Goal: Task Accomplishment & Management: Complete application form

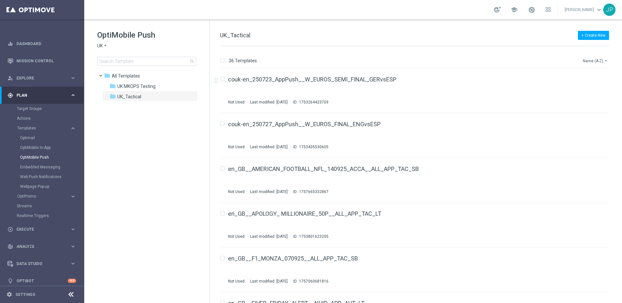
click at [476, 61] on button "Name (A-Z) arrow_drop_down" at bounding box center [595, 61] width 27 height 8
click at [476, 88] on span "Date Modified (Newest)" at bounding box center [584, 89] width 43 height 5
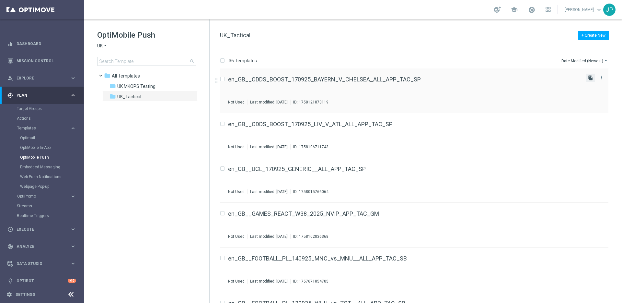
click at [476, 79] on icon "file_copy" at bounding box center [590, 77] width 5 height 5
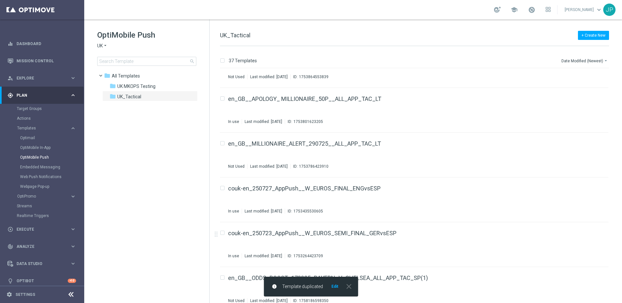
scroll to position [1420, 0]
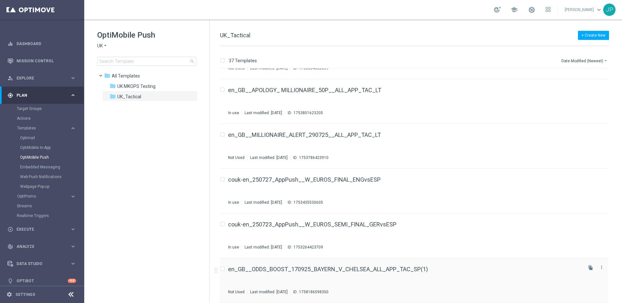
click at [476, 239] on div "en_GB__ODDS_BOOST_170925_BAYERN_V_CHELSEA_ALL_APP_TAC_SP(1) Not Used Last modif…" at bounding box center [404, 280] width 353 height 28
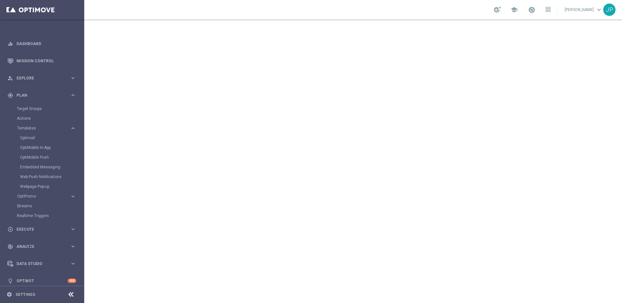
click at [476, 9] on span "keyboard_arrow_down" at bounding box center [599, 9] width 7 height 7
click at [476, 19] on div "school James Parr keyboard_arrow_down 3p Contact Support speed Operational Stat…" at bounding box center [353, 9] width 538 height 19
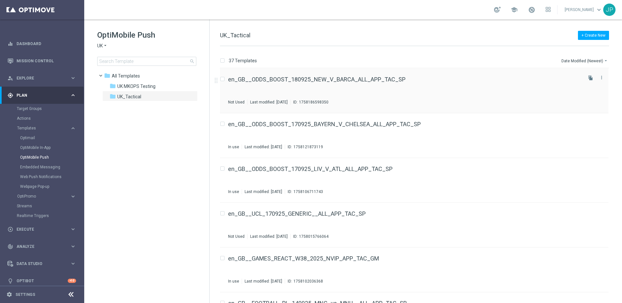
click at [424, 97] on div "en_GB__ODDS_BOOST_180925_NEW_V_BARCA_ALL_APP_TAC_SP Not Used Last modified: Thu…" at bounding box center [404, 90] width 353 height 28
click at [476, 78] on icon "file_copy" at bounding box center [590, 77] width 5 height 5
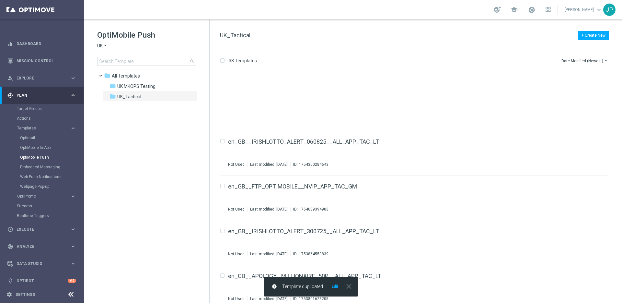
scroll to position [1465, 0]
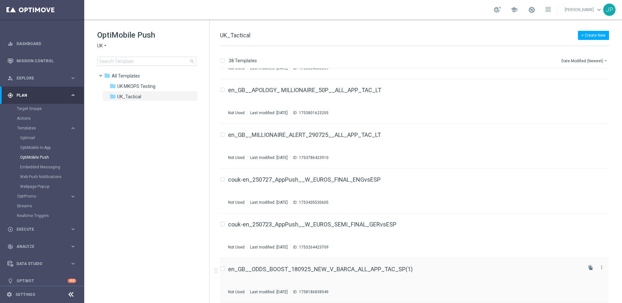
click at [430, 239] on div "en_GB__ODDS_BOOST_180925_NEW_V_BARCA_ALL_APP_TAC_SP(1) Not Used Last modified: …" at bounding box center [404, 280] width 353 height 28
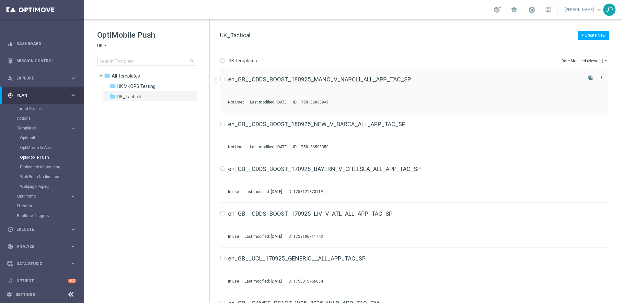
click at [421, 85] on div "en_GB__ODDS_BOOST_180925_MANC_V_NAPOLI_ALL_APP_TAC_SP Not Used Last modified: T…" at bounding box center [404, 90] width 353 height 28
click at [430, 141] on div "en_GB__ODDS_BOOST_180925_NEW_V_BARCA_ALL_APP_TAC_SP Not Used Last modified: Thu…" at bounding box center [404, 135] width 353 height 28
click at [435, 133] on div "en_GB__ODDS_BOOST_180925_NEW_V_BARCA_ALL_APP_TAC_SP Not Used Last modified: Thu…" at bounding box center [404, 135] width 353 height 28
click at [440, 85] on div "en_GB__ODDS_BOOST_180925_MANC_V_NAPOLI_ALL_APP_TAC_SP Not Used Last modified: T…" at bounding box center [404, 90] width 353 height 28
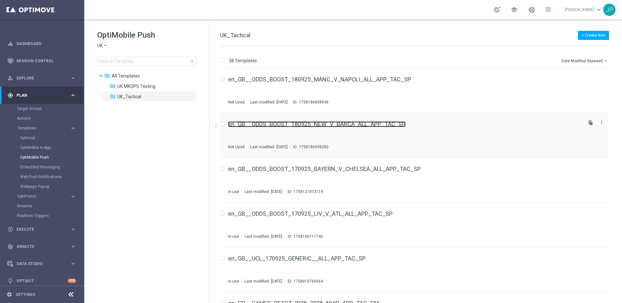
click at [358, 124] on link "en_GB__ODDS_BOOST_180925_NEW_V_BARCA_ALL_APP_TAC_SP" at bounding box center [317, 124] width 178 height 6
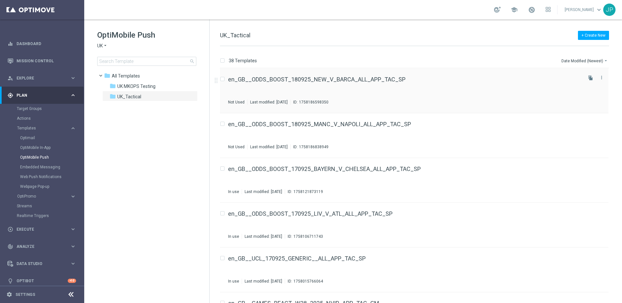
click at [427, 89] on div "en_GB__ODDS_BOOST_180925_NEW_V_BARCA_ALL_APP_TAC_SP Not Used Last modified: Thu…" at bounding box center [404, 90] width 353 height 28
click at [437, 130] on div "en_GB__ODDS_BOOST_180925_MANC_V_NAPOLI_ALL_APP_TAC_SP Not Used Last modified: T…" at bounding box center [404, 135] width 353 height 28
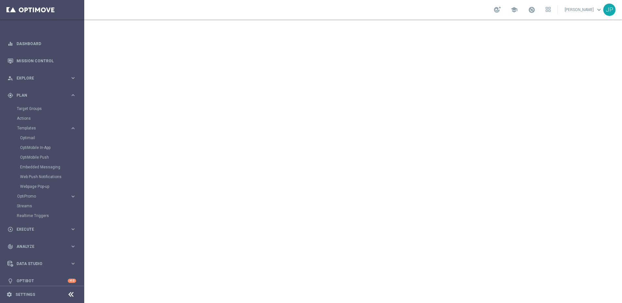
click at [476, 11] on link "James Parr keyboard_arrow_down" at bounding box center [583, 10] width 39 height 10
click at [476, 6] on button at bounding box center [548, 9] width 5 height 7
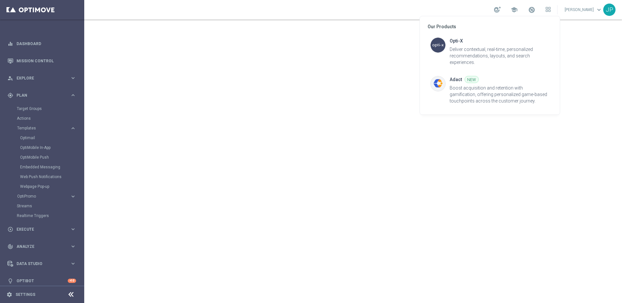
click at [476, 11] on div at bounding box center [311, 151] width 622 height 303
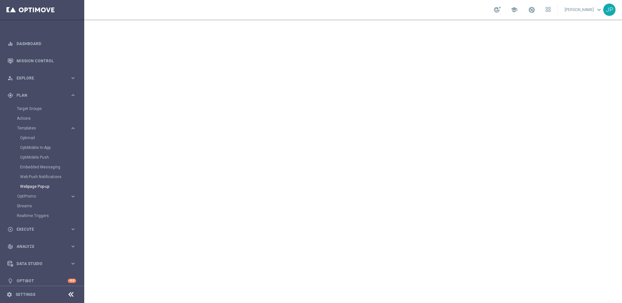
scroll to position [5, 0]
click at [59, 239] on div "settings Settings" at bounding box center [32, 294] width 65 height 6
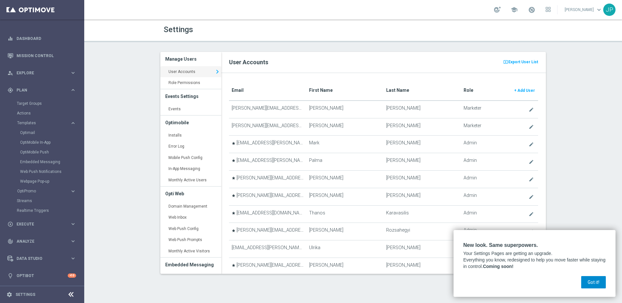
click at [476, 239] on button "Got it!" at bounding box center [593, 282] width 25 height 12
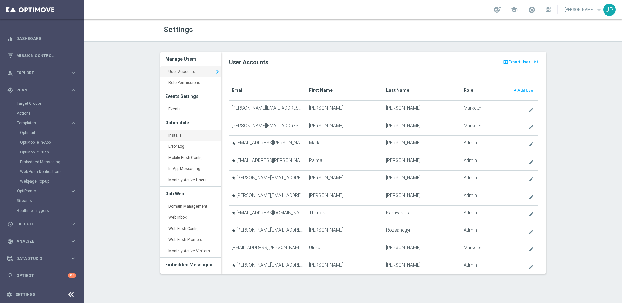
click at [182, 137] on link "Installs keyboard_arrow_right" at bounding box center [190, 136] width 61 height 12
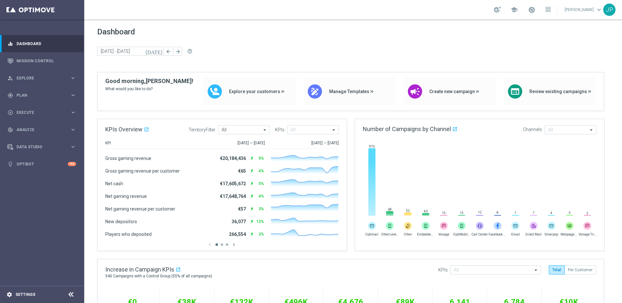
click at [43, 294] on div "settings Settings" at bounding box center [32, 294] width 65 height 6
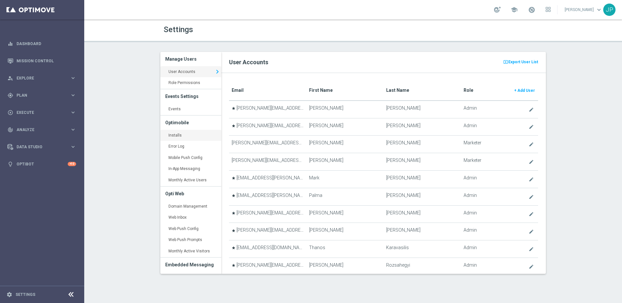
click at [187, 137] on link "Installs keyboard_arrow_right" at bounding box center [190, 136] width 61 height 12
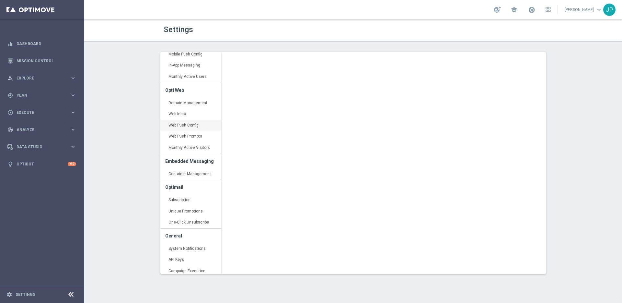
scroll to position [143, 0]
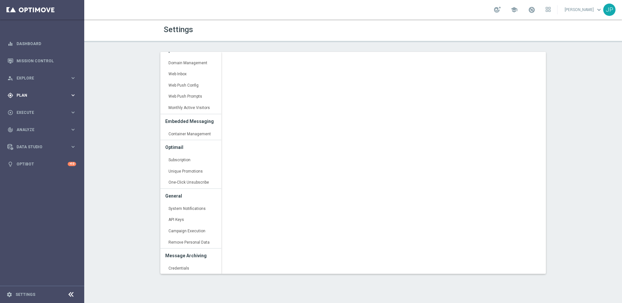
click at [29, 95] on span "Plan" at bounding box center [43, 95] width 53 height 4
click at [40, 169] on span "Execute" at bounding box center [43, 171] width 53 height 4
click at [49, 127] on link "Campaign Builder" at bounding box center [42, 125] width 51 height 5
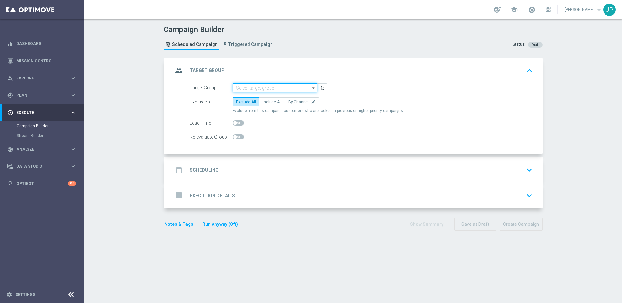
click at [276, 87] on input at bounding box center [275, 87] width 85 height 9
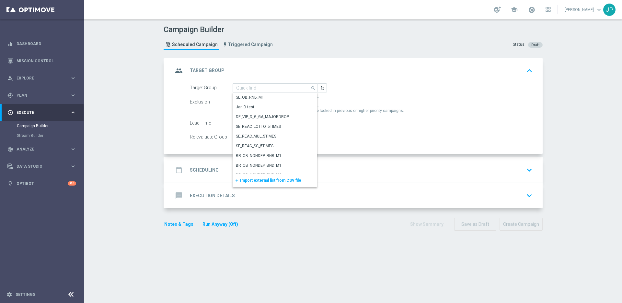
click at [319, 42] on div "Campaign Builder Scheduled Campaign Triggered Campaign Status: Draft" at bounding box center [353, 38] width 389 height 30
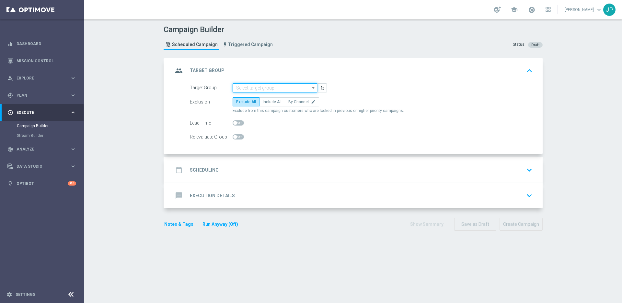
click at [271, 86] on input at bounding box center [275, 87] width 85 height 9
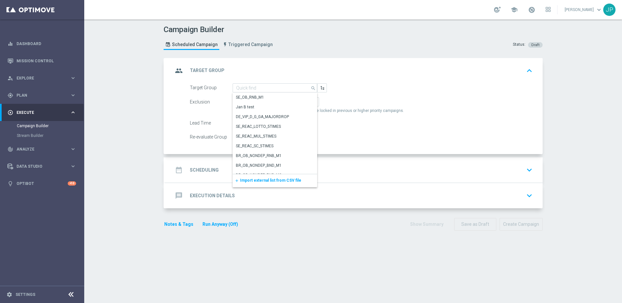
click at [259, 181] on span "Import external list from CSV file" at bounding box center [270, 180] width 61 height 5
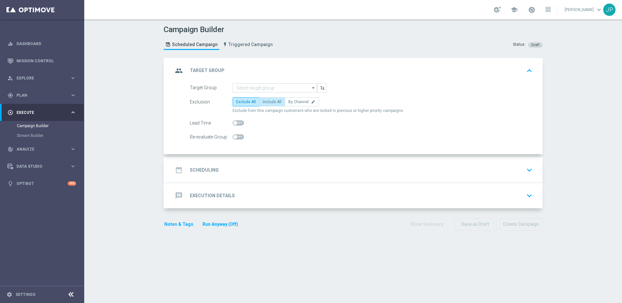
click at [272, 103] on span "Include All" at bounding box center [272, 101] width 19 height 5
click at [267, 103] on input "Include All" at bounding box center [265, 103] width 4 height 4
radio input "true"
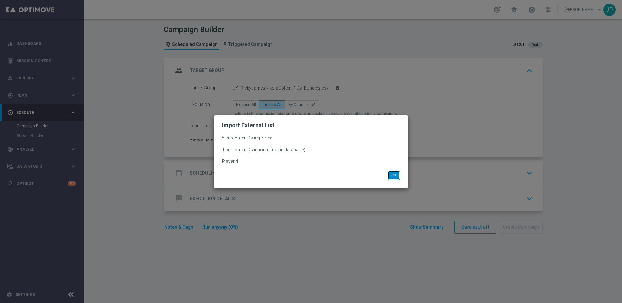
click at [397, 178] on button "OK" at bounding box center [394, 174] width 12 height 9
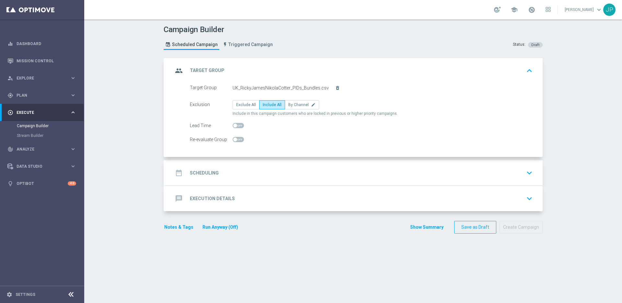
click at [350, 173] on div "date_range Scheduling keyboard_arrow_down" at bounding box center [354, 173] width 362 height 12
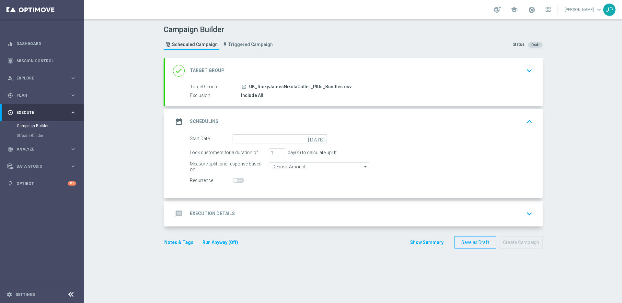
click at [323, 139] on icon "[DATE]" at bounding box center [317, 137] width 19 height 7
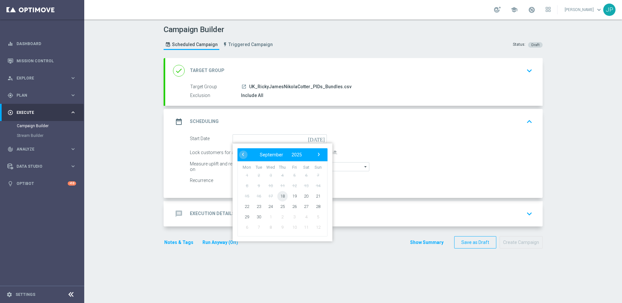
click at [278, 196] on span "18" at bounding box center [282, 196] width 10 height 10
type input "[DATE]"
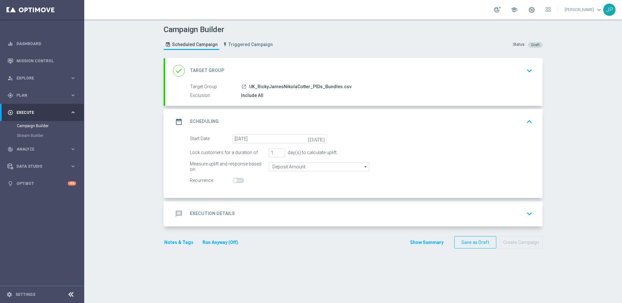
click at [330, 216] on div "message Execution Details keyboard_arrow_down" at bounding box center [354, 213] width 362 height 12
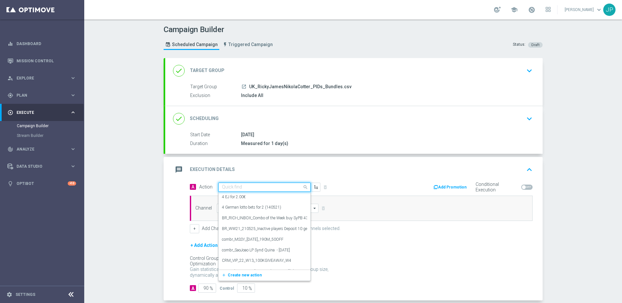
click at [255, 189] on input "text" at bounding box center [258, 187] width 72 height 6
paste input "en_GB_NVIP_TAC_GM__250918_GAMEPUSH_TIKI_ISLAND_FISHING"
type input "en_GB_NVIP_TAC_GM__250918_GAMEPUSH_TIKI_ISLAND_FISHING"
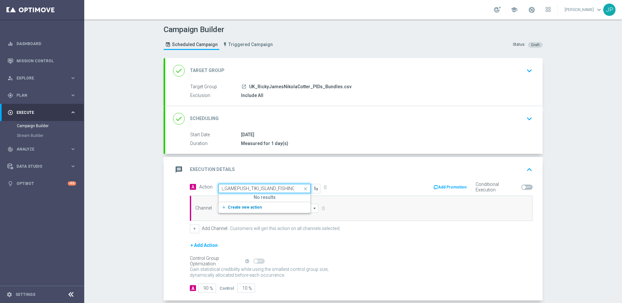
click at [256, 205] on span "Create new action" at bounding box center [245, 207] width 34 height 5
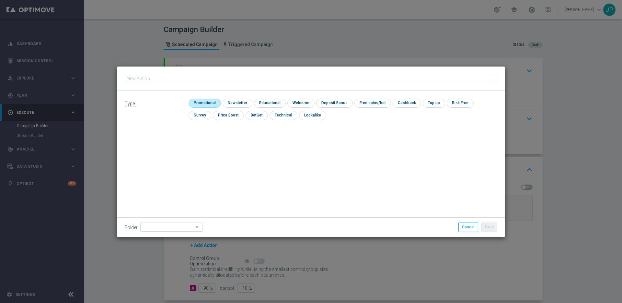
type input "en_GB_NVIP_TAC_GM__250918_GAMEPUSH_TIKI_ISLAND_FISHING"
click at [211, 102] on input "checkbox" at bounding box center [204, 103] width 31 height 9
checkbox input "true"
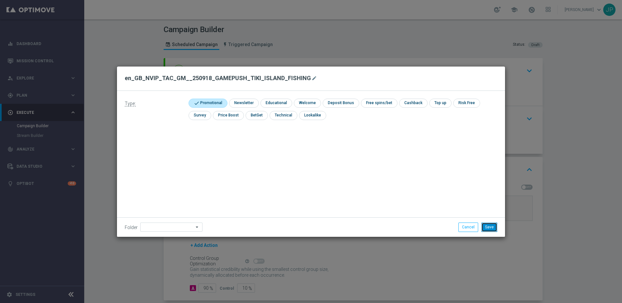
click at [494, 231] on button "Save" at bounding box center [490, 226] width 16 height 9
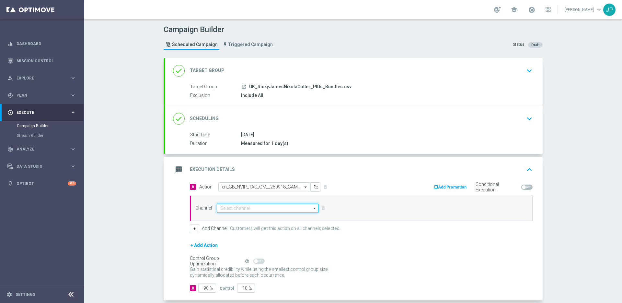
click at [235, 209] on input at bounding box center [268, 208] width 102 height 9
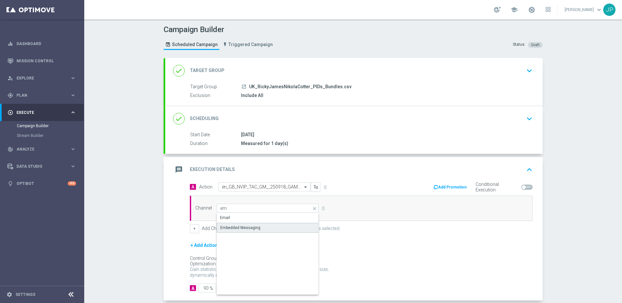
click at [232, 227] on div "Embedded Messaging" at bounding box center [240, 228] width 40 height 6
type input "Embedded Messaging"
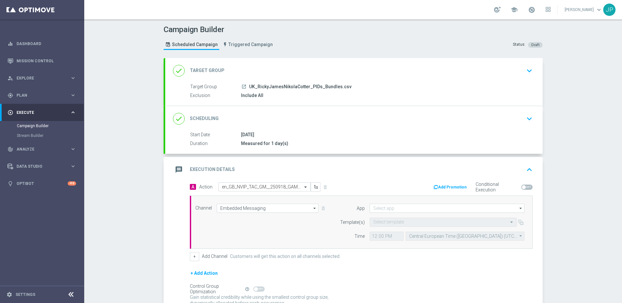
click at [204, 286] on div "Self Optimizing Campaign" at bounding box center [216, 289] width 52 height 6
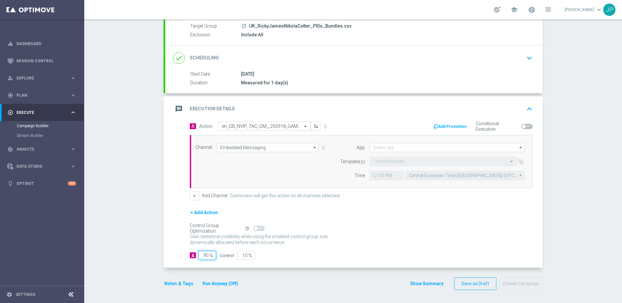
click at [204, 254] on input "90" at bounding box center [207, 255] width 18 height 9
type input "0"
type input "100"
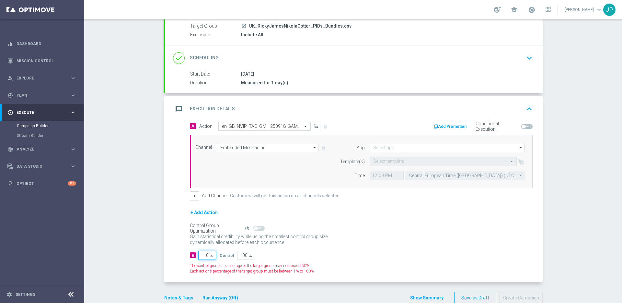
type input "10"
type input "90"
type input "100"
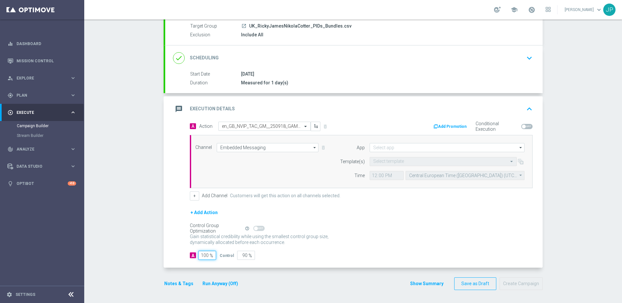
type input "0"
type input "100"
click at [164, 286] on button "Notes & Tags" at bounding box center [179, 283] width 30 height 8
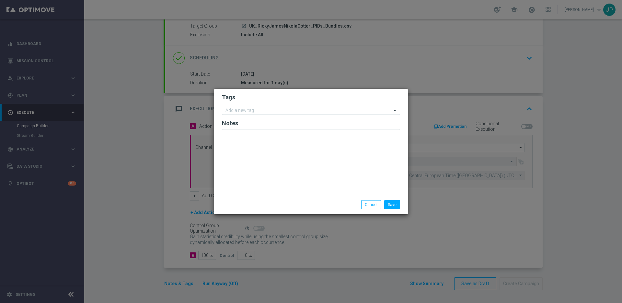
click at [274, 111] on input "text" at bounding box center [309, 111] width 166 height 6
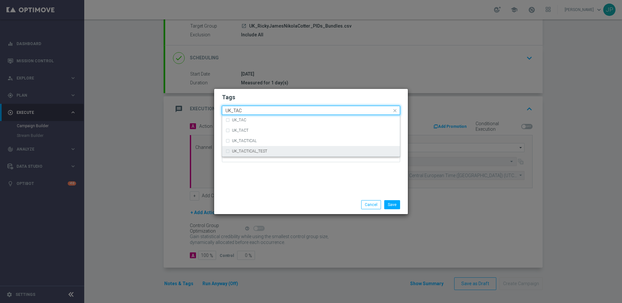
click at [261, 148] on div "UK_TACTICAL_TEST" at bounding box center [311, 151] width 171 height 10
type input "UK_TAC"
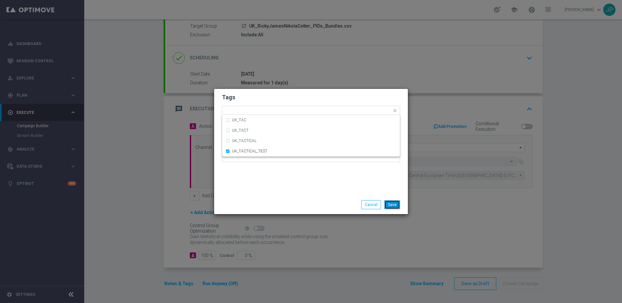
click at [387, 203] on button "Save" at bounding box center [392, 204] width 16 height 9
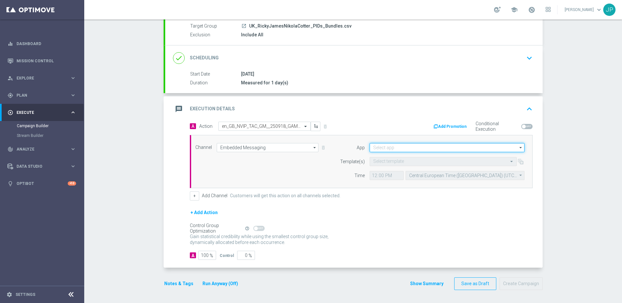
click at [405, 147] on input at bounding box center [447, 147] width 155 height 9
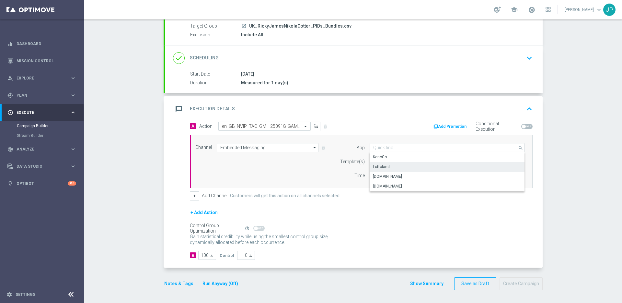
click at [392, 164] on div "Lottoland" at bounding box center [447, 166] width 155 height 9
type input "Lottoland"
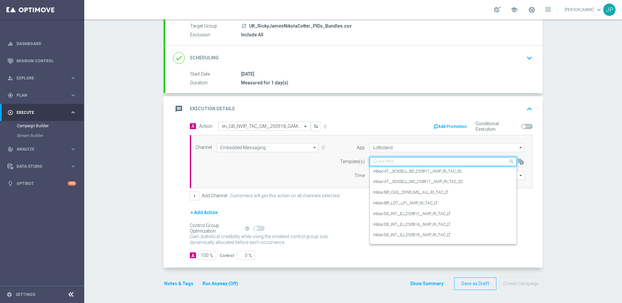
click at [392, 160] on input "text" at bounding box center [436, 162] width 127 height 6
paste input "en_GB_NVIP_TAC_GM__250918_GAMEPUSH_TIKI_ISLAND_FISHING"
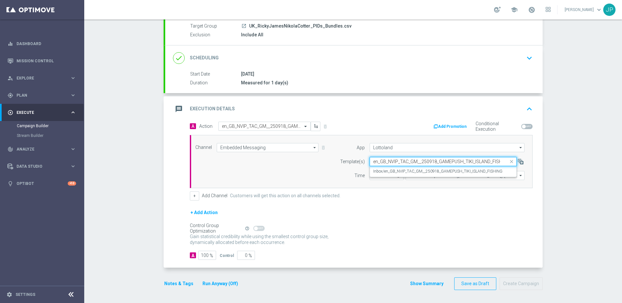
scroll to position [0, 8]
click at [396, 175] on div "Inbox/en_GB_NVIP_TAC_GM__250918_GAMEPUSH_TIKI_ISLAND_FISHING" at bounding box center [443, 171] width 140 height 11
type input "en_GB_NVIP_TAC_GM__250918_GAMEPUSH_TIKI_ISLAND_FISHING"
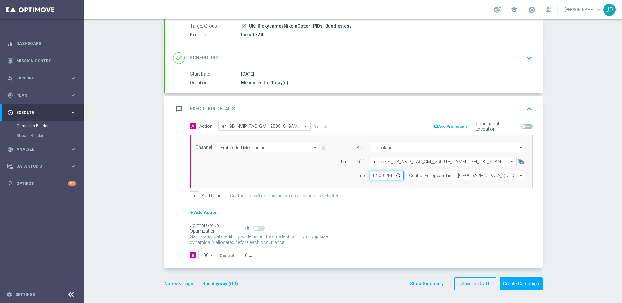
click at [370, 176] on input "12:00" at bounding box center [387, 175] width 34 height 9
click at [393, 194] on div "+ Add Channel Customers will get this action on all channels selected." at bounding box center [361, 195] width 343 height 9
click at [483, 246] on div "Gain statistical credibility while using the smallest control group size, dynam…" at bounding box center [361, 240] width 343 height 16
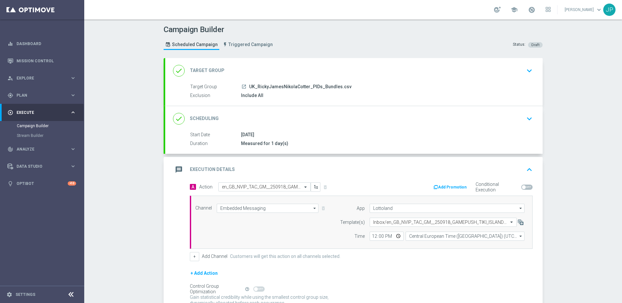
scroll to position [61, 0]
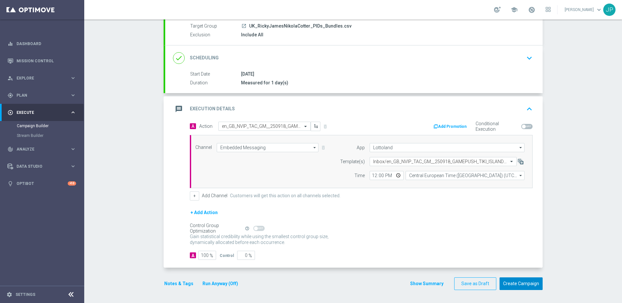
click at [518, 280] on button "Create Campaign" at bounding box center [521, 283] width 43 height 13
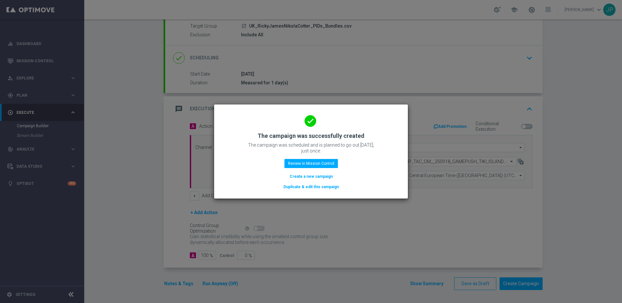
click at [314, 187] on button "Duplicate & edit this campaign" at bounding box center [311, 186] width 57 height 7
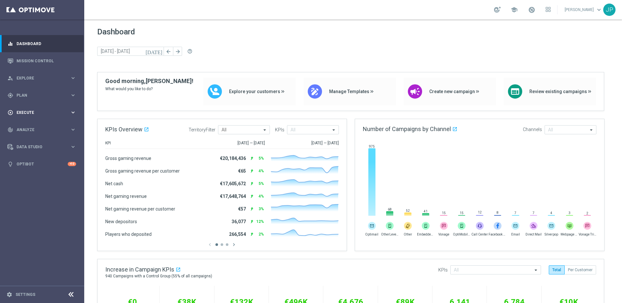
click at [50, 111] on span "Execute" at bounding box center [43, 113] width 53 height 4
click at [42, 125] on link "Campaign Builder" at bounding box center [42, 125] width 51 height 5
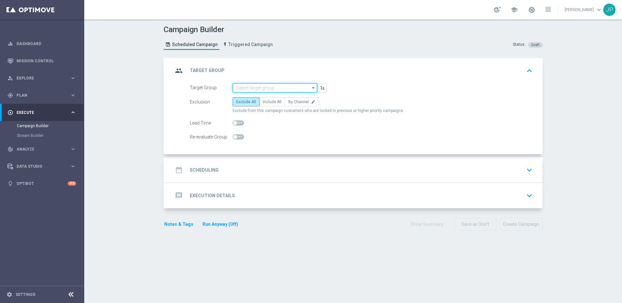
click at [283, 90] on input at bounding box center [275, 87] width 85 height 9
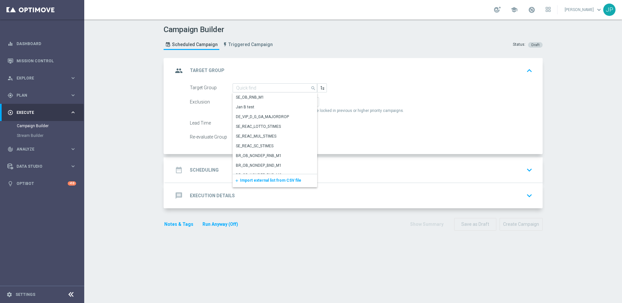
click at [258, 182] on span "Import external list from CSV file" at bounding box center [270, 180] width 61 height 5
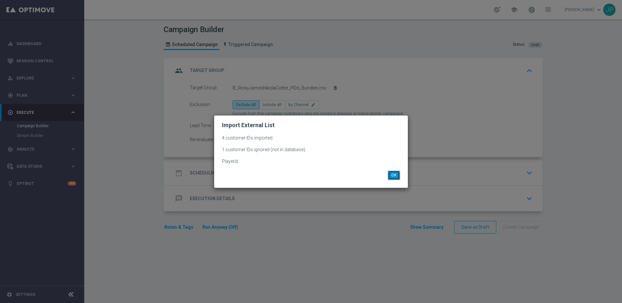
click at [399, 179] on button "OK" at bounding box center [394, 174] width 12 height 9
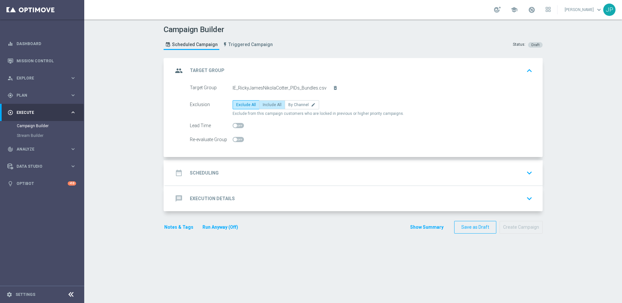
click at [272, 104] on span "Include All" at bounding box center [272, 104] width 19 height 5
click at [267, 104] on input "Include All" at bounding box center [265, 106] width 4 height 4
radio input "true"
click at [276, 168] on div "date_range Scheduling keyboard_arrow_down" at bounding box center [354, 173] width 362 height 12
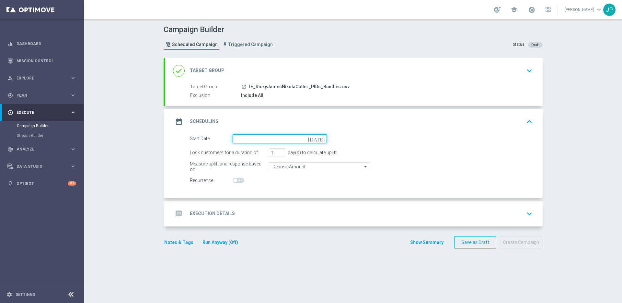
click at [279, 139] on input at bounding box center [280, 138] width 94 height 9
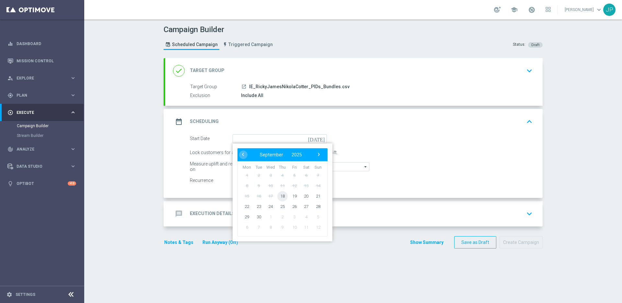
click at [279, 194] on span "18" at bounding box center [282, 196] width 10 height 10
type input "[DATE]"
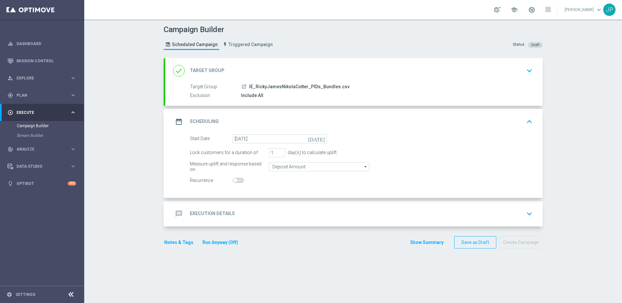
click at [290, 208] on div "message Execution Details keyboard_arrow_down" at bounding box center [354, 213] width 362 height 12
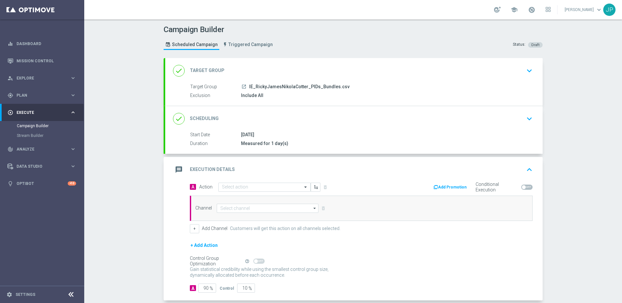
click at [269, 195] on div "Channel arrow_drop_down Show Selected 0 of 26 Silverpop" at bounding box center [361, 207] width 343 height 25
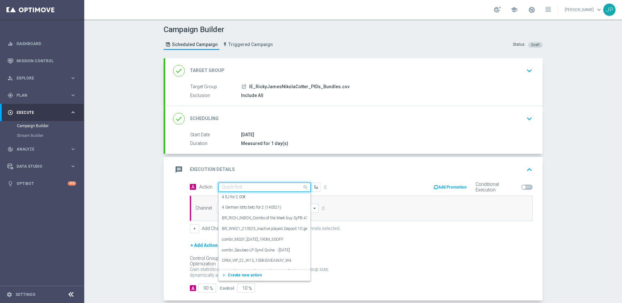
click at [271, 191] on div "Quick find" at bounding box center [264, 186] width 92 height 9
paste input "en_IE_RIT_NVIP_RI_TAC_GM_W38_GAME_PUSH_TIKI_ISLAND_FISHING"
type input "en_IE_RIT_NVIP_RI_TAC_GM_W38_GAME_PUSH_TIKI_ISLAND_FISHING"
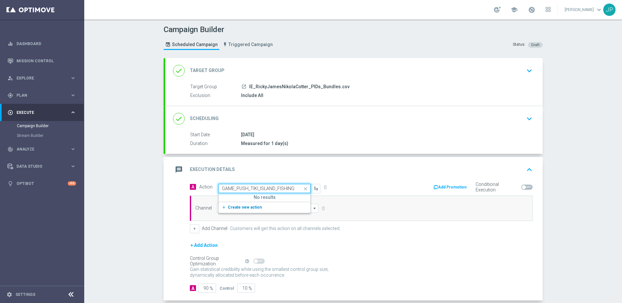
click at [263, 207] on button "add_new Create new action" at bounding box center [263, 207] width 89 height 7
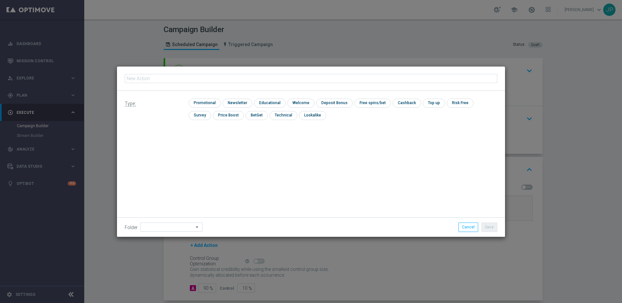
type input "en_IE_RIT_NVIP_RI_TAC_GM_W38_GAME_PUSH_TIKI_ISLAND_FISHING"
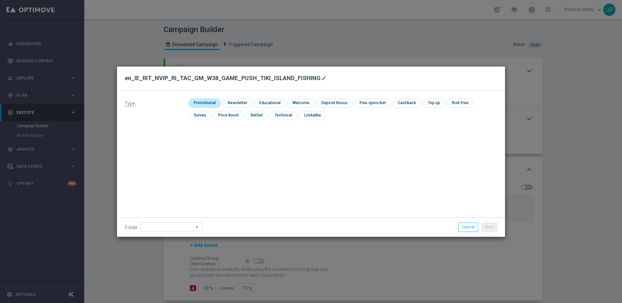
click at [209, 101] on input "checkbox" at bounding box center [204, 103] width 31 height 9
checkbox input "true"
click at [493, 227] on button "Save" at bounding box center [490, 226] width 16 height 9
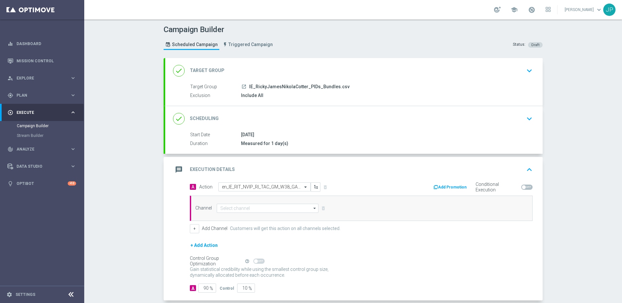
scroll to position [33, 0]
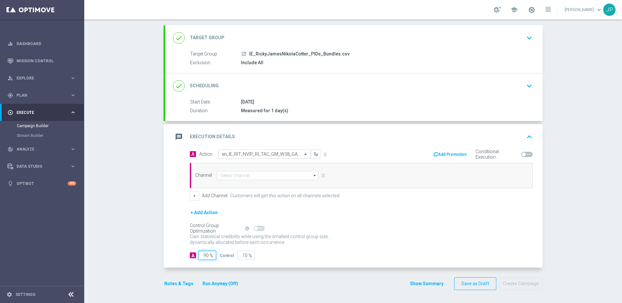
click at [204, 255] on input "90" at bounding box center [207, 255] width 18 height 9
type input "0"
type input "100"
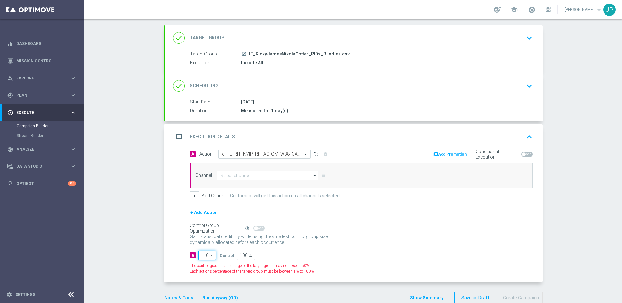
type input "10"
type input "90"
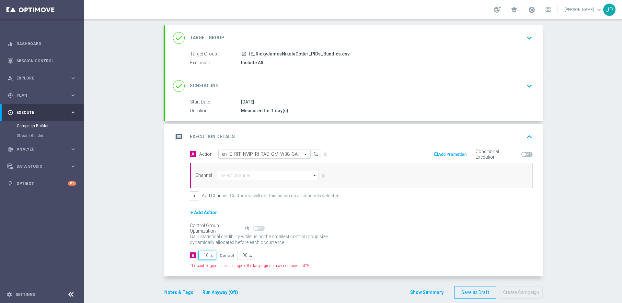
type input "100"
type input "0"
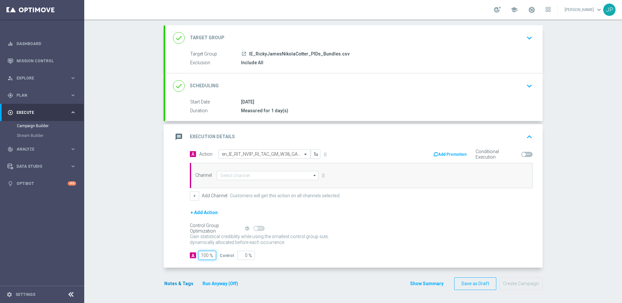
type input "100"
click at [164, 283] on button "Notes & Tags" at bounding box center [179, 283] width 30 height 8
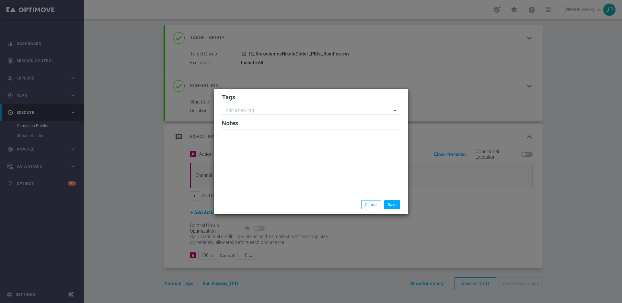
click at [260, 105] on form "Tags Add a new tag Notes" at bounding box center [311, 129] width 178 height 75
click at [260, 111] on input "text" at bounding box center [309, 111] width 166 height 6
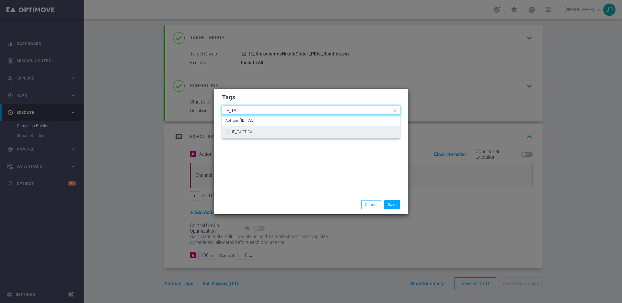
click at [259, 133] on div "IE_TACTICAL" at bounding box center [314, 132] width 165 height 4
type input "IE_TAC"
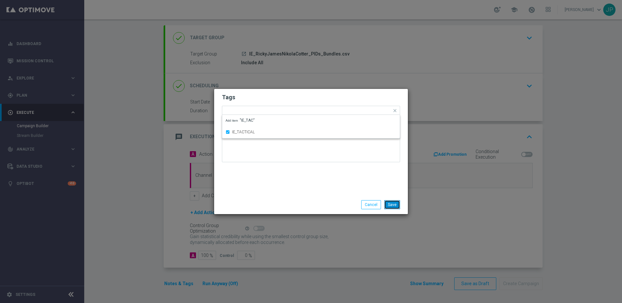
click at [395, 206] on button "Save" at bounding box center [392, 204] width 16 height 9
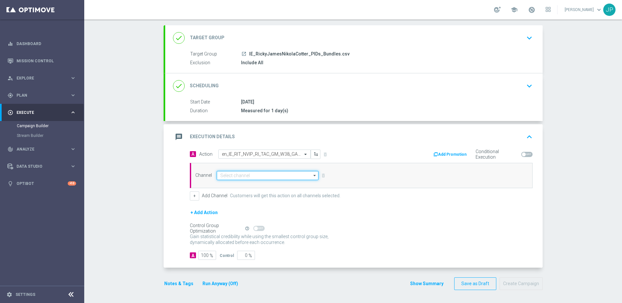
click at [285, 174] on input at bounding box center [268, 175] width 102 height 9
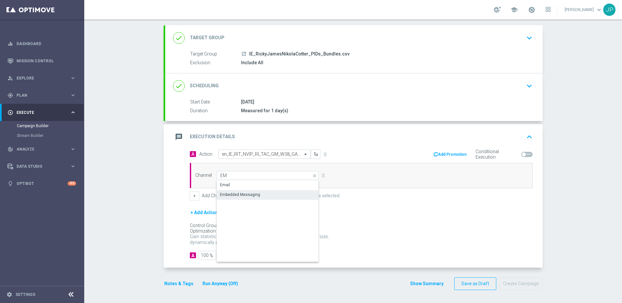
click at [256, 198] on div "Embedded Messaging" at bounding box center [268, 194] width 102 height 9
type input "Embedded Messaging"
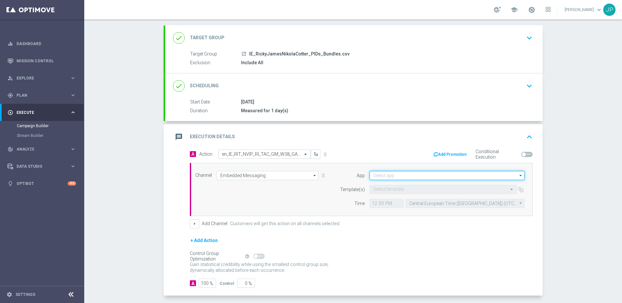
click at [432, 173] on input at bounding box center [447, 175] width 155 height 9
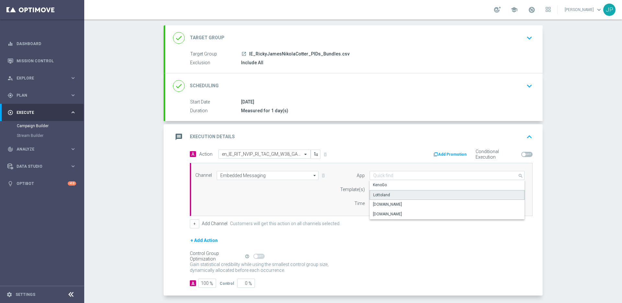
click at [420, 194] on div "Lottoland" at bounding box center [447, 195] width 155 height 10
type input "Lottoland"
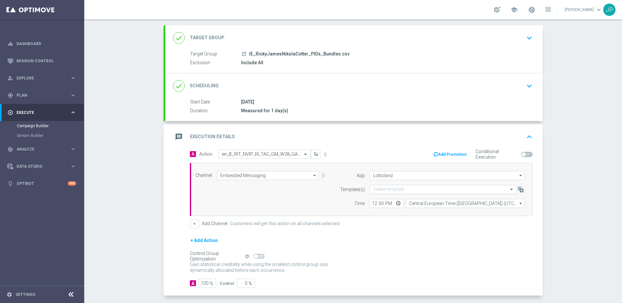
click at [398, 187] on input "text" at bounding box center [436, 190] width 127 height 6
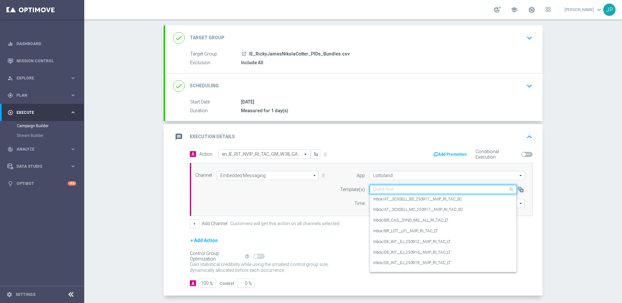
paste input "en_IE_RIT_NVIP_RI_TAC_GM_W38_GAME_PUSH_TIKI_ISLAND_FISHING"
type input "en_IE_RIT_NVIP_RI_TAC_GM_W38_GAME_PUSH_TIKI_ISLAND_FISHING"
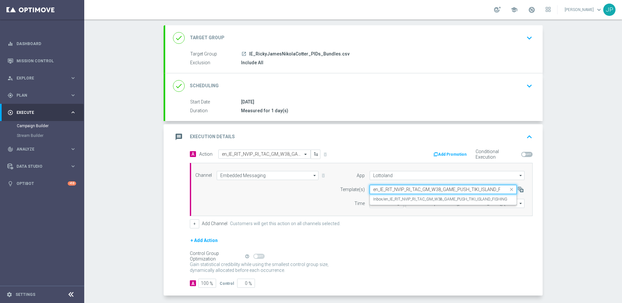
scroll to position [0, 15]
click at [348, 232] on form "A Action Select action en_IE_RIT_NVIP_RI_TAC_GM_W38_GAME_PUSH_TIKI_ISLAND_FISHI…" at bounding box center [361, 218] width 343 height 138
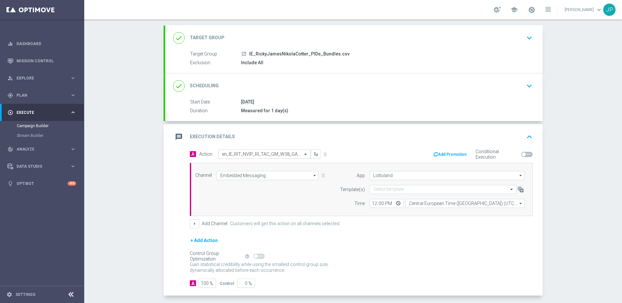
scroll to position [0, 0]
click at [401, 190] on input "text" at bounding box center [436, 190] width 127 height 6
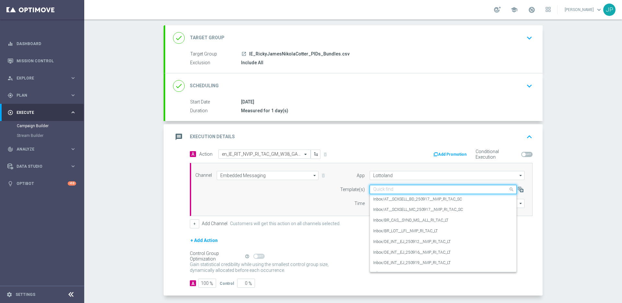
paste input "en_IE_RIT_NVIP_RI_TAC_GM_W38_GAME_PUSH_TIKI_ISLAND_FISHING"
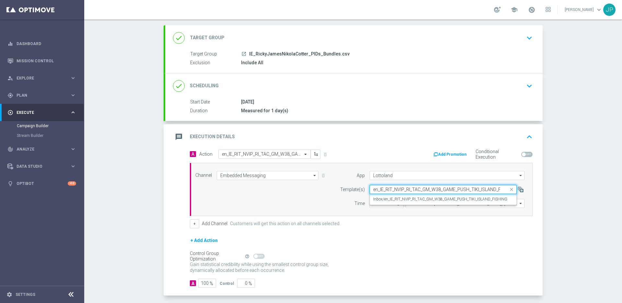
scroll to position [0, 15]
click at [397, 202] on div "Inbox/en_IE_RIT_NVIP_RI_TAC_GM_W38_GAME_PUSH_TIKI_ISLAND_FISHING" at bounding box center [443, 199] width 140 height 11
type input "en_IE_RIT_NVIP_RI_TAC_GM_W38_GAME_PUSH_TIKI_ISLAND_FISHING"
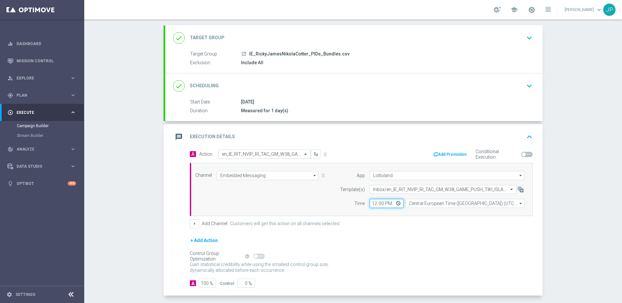
click at [371, 204] on input "12:00" at bounding box center [387, 203] width 34 height 9
click at [382, 204] on input "12:00" at bounding box center [387, 203] width 34 height 9
click at [388, 205] on input "12:00" at bounding box center [387, 203] width 34 height 9
click at [383, 203] on input "12:00" at bounding box center [387, 203] width 34 height 9
click at [381, 203] on input "12:00" at bounding box center [387, 203] width 34 height 9
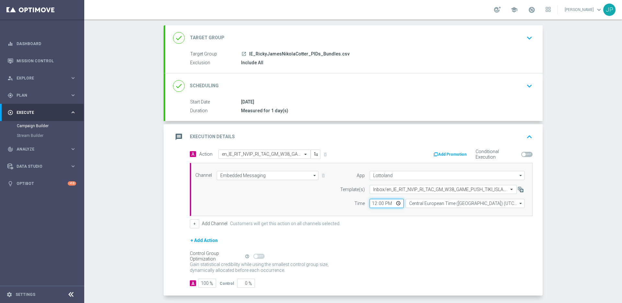
click at [379, 203] on input "12:00" at bounding box center [387, 203] width 34 height 9
type input "12:05"
click at [417, 224] on div "+ Add Channel Customers will get this action on all channels selected." at bounding box center [361, 223] width 343 height 9
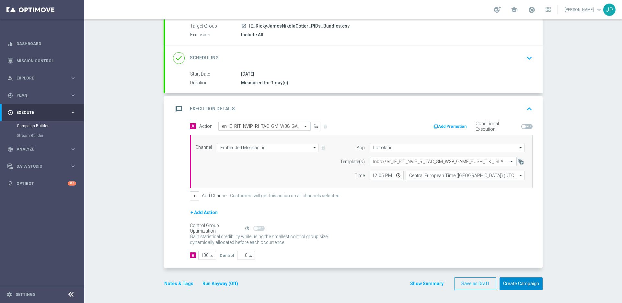
click at [522, 286] on button "Create Campaign" at bounding box center [521, 283] width 43 height 13
